Goal: Navigation & Orientation: Find specific page/section

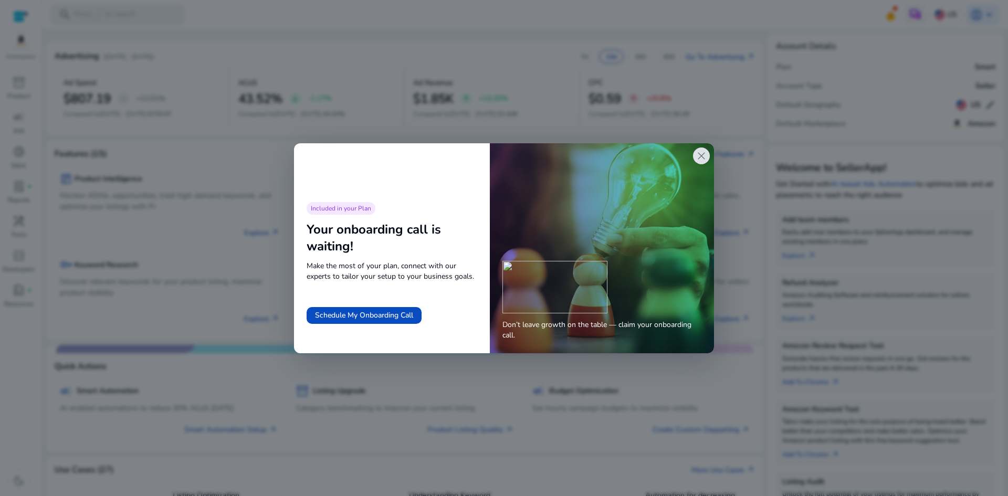
click at [706, 156] on span "close" at bounding box center [701, 156] width 13 height 13
